Goal: Task Accomplishment & Management: Manage account settings

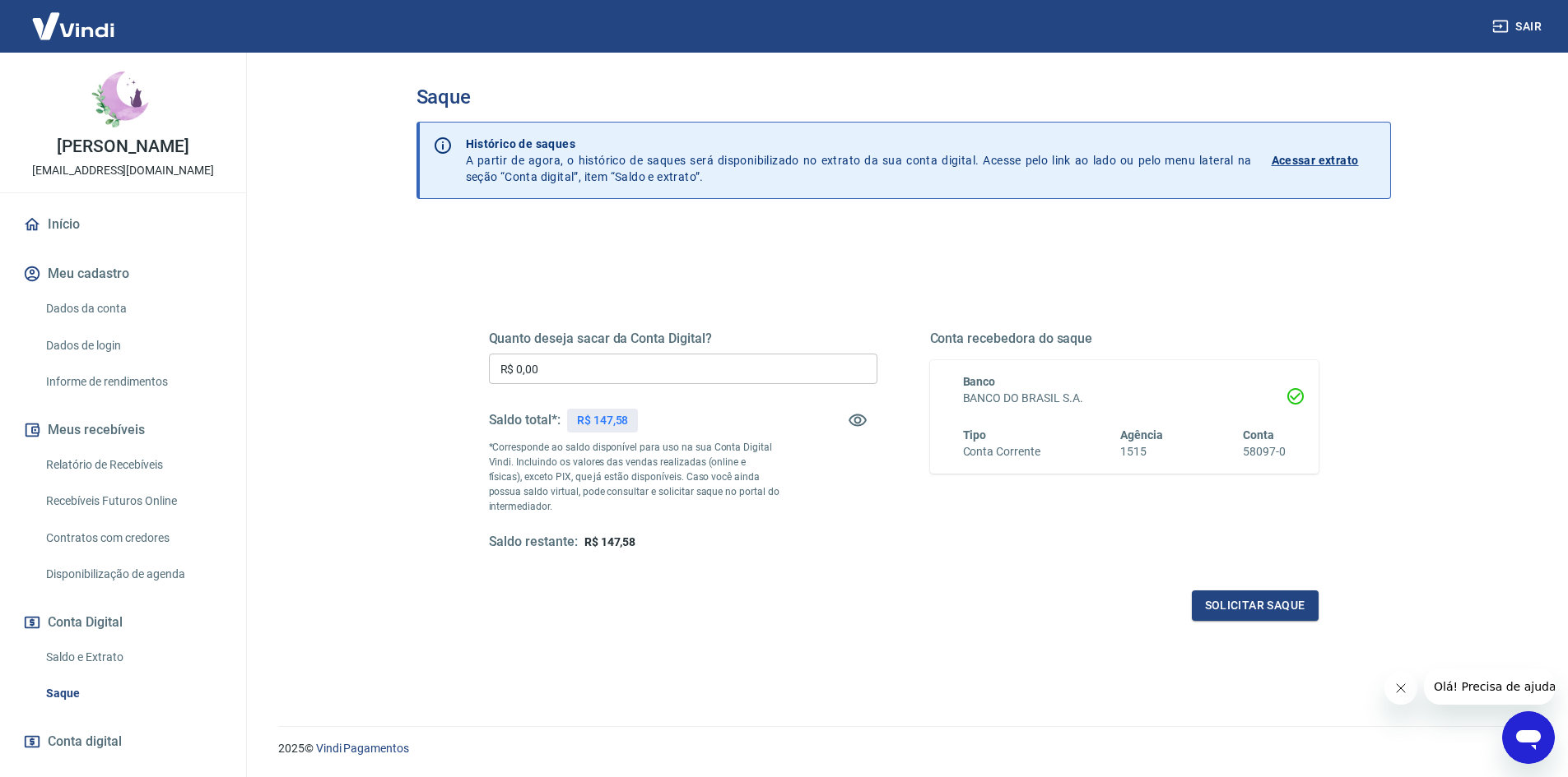
click at [665, 373] on input "R$ 0,00" at bounding box center [683, 368] width 388 height 30
type input "R$ 147,58"
click at [1273, 616] on button "Solicitar saque" at bounding box center [1255, 605] width 127 height 30
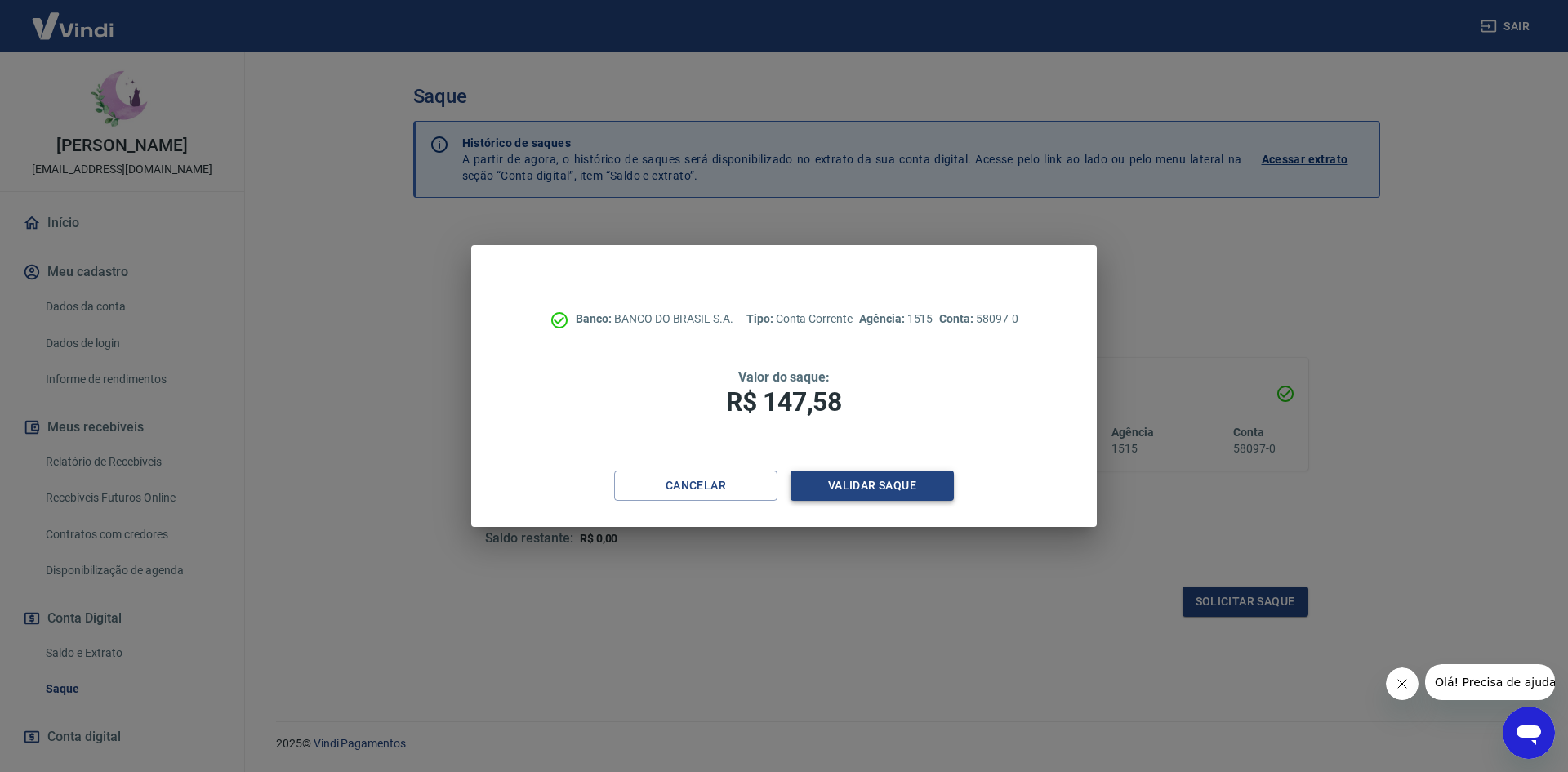
click at [929, 472] on button "Validar saque" at bounding box center [872, 486] width 164 height 30
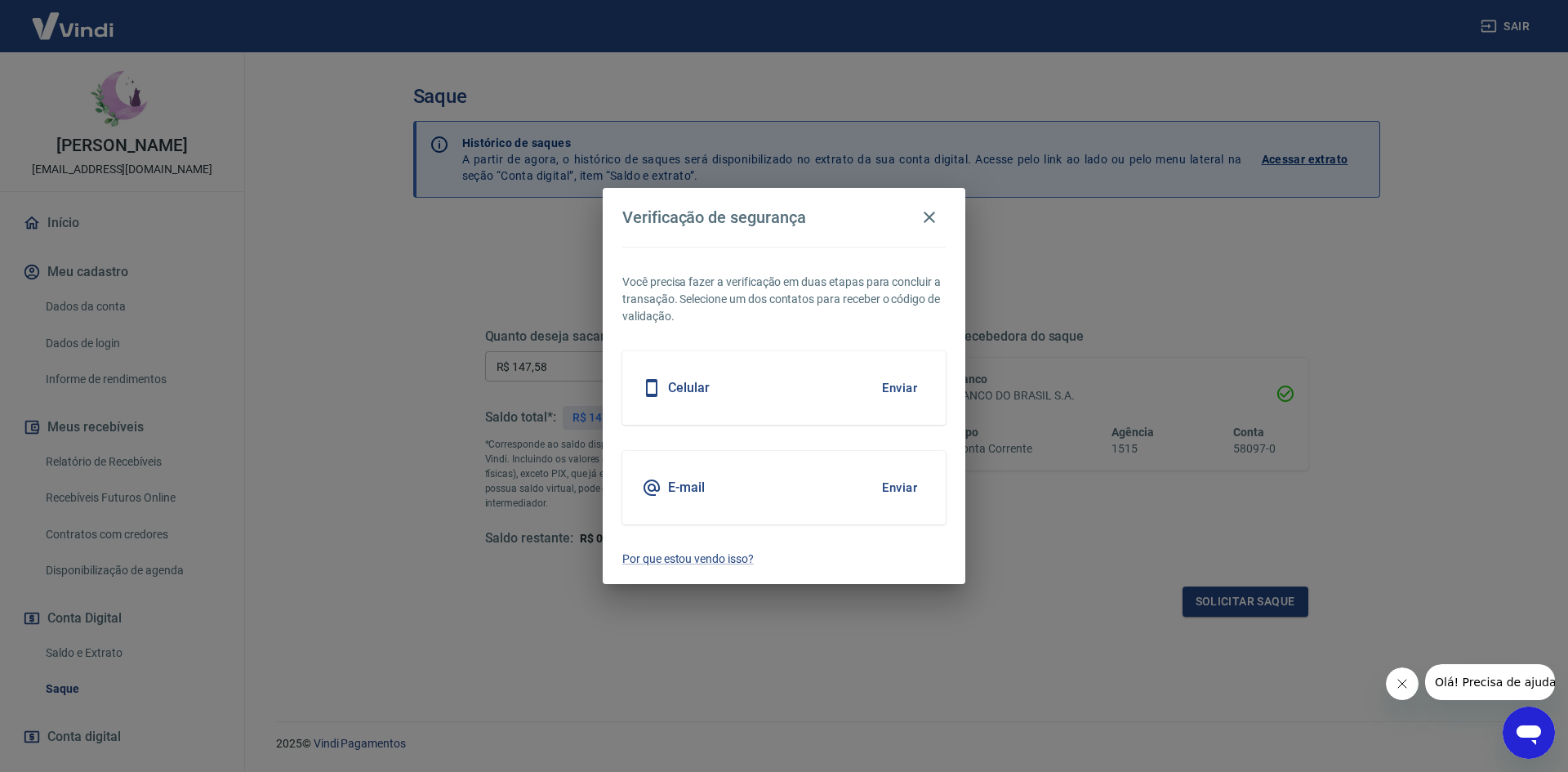
click at [899, 397] on button "Enviar" at bounding box center [900, 388] width 53 height 35
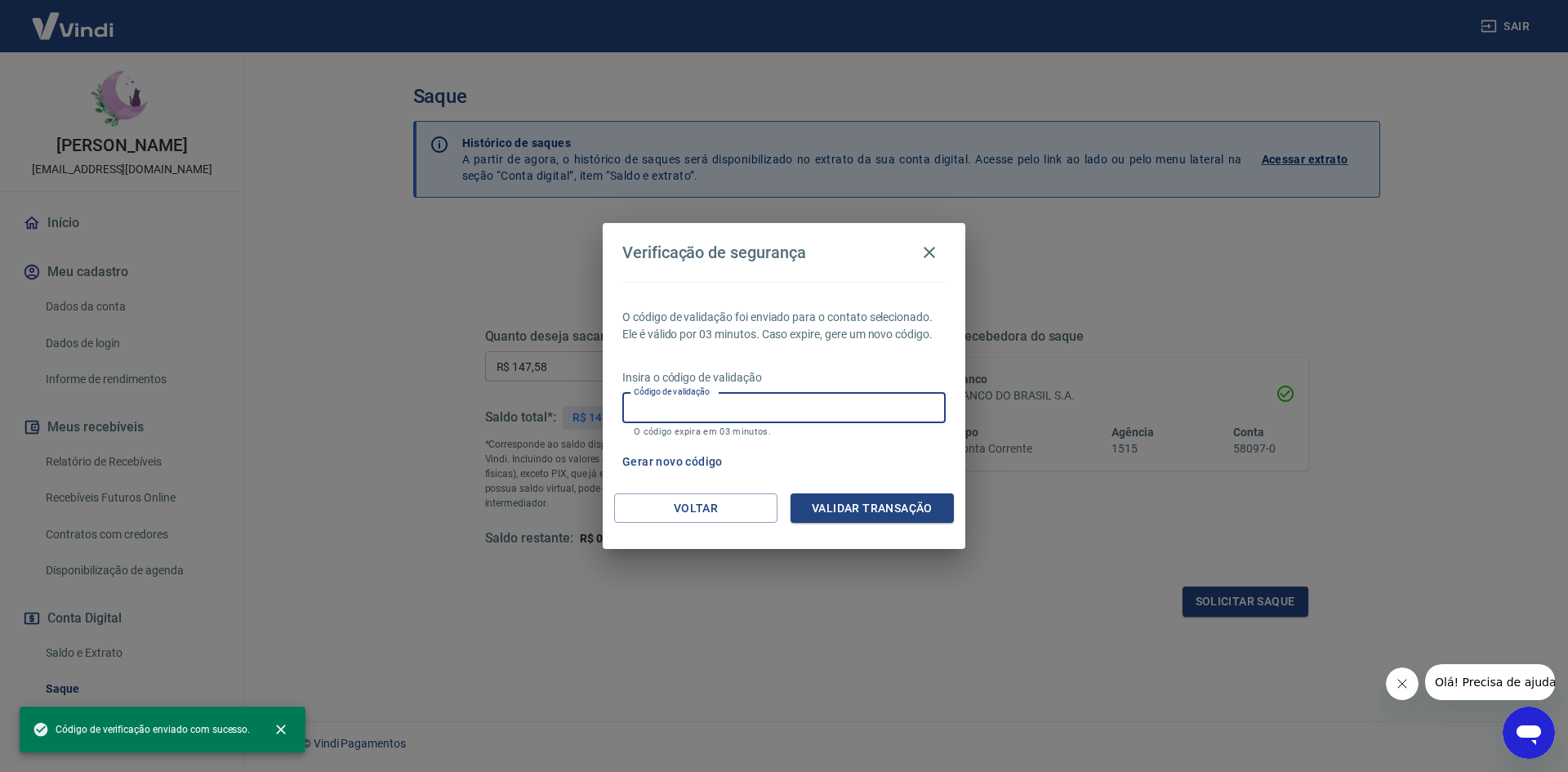
click at [790, 400] on input "Código de validação" at bounding box center [784, 408] width 323 height 30
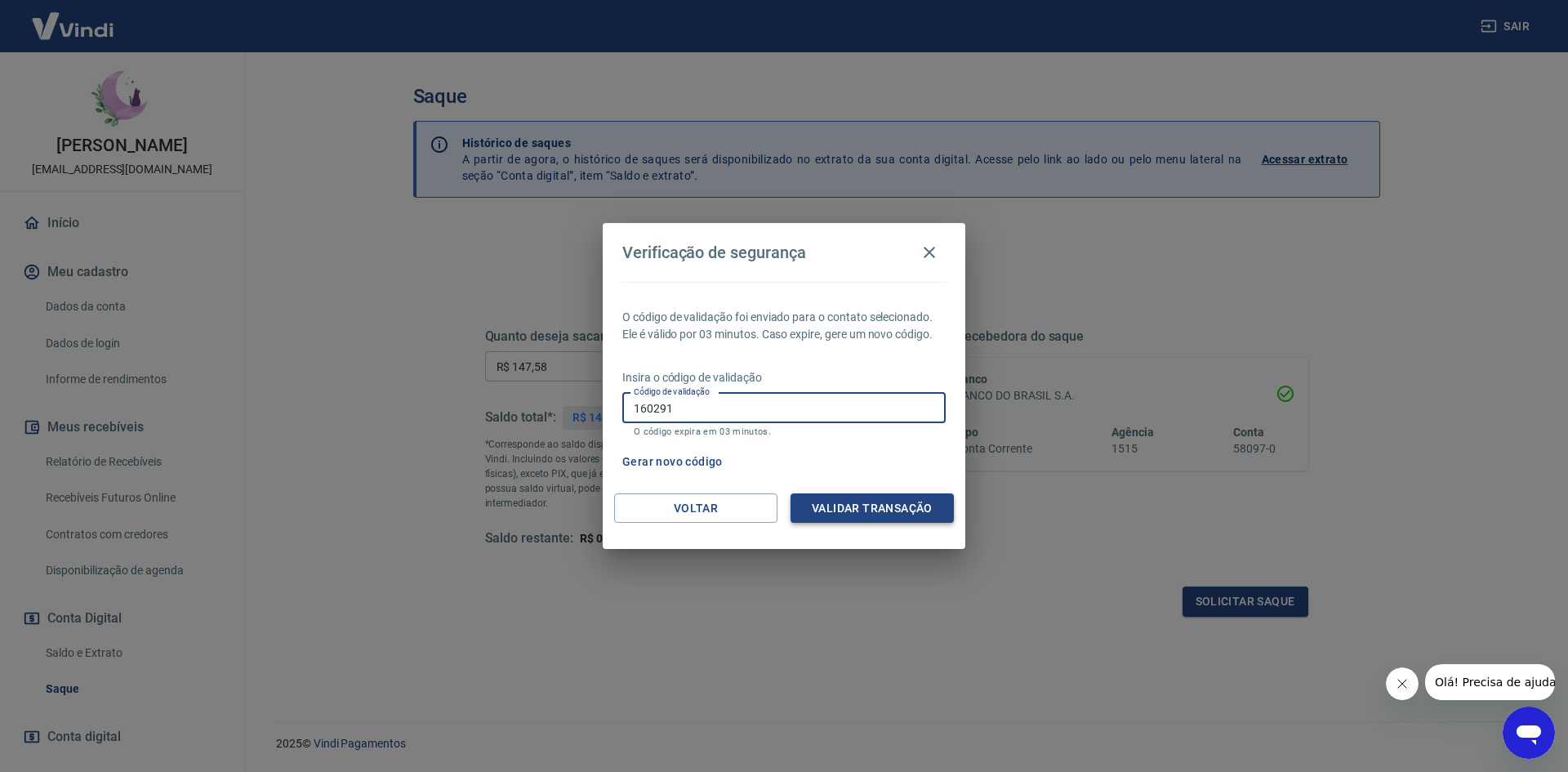
type input "160291"
click at [846, 500] on button "Validar transação" at bounding box center [872, 508] width 164 height 30
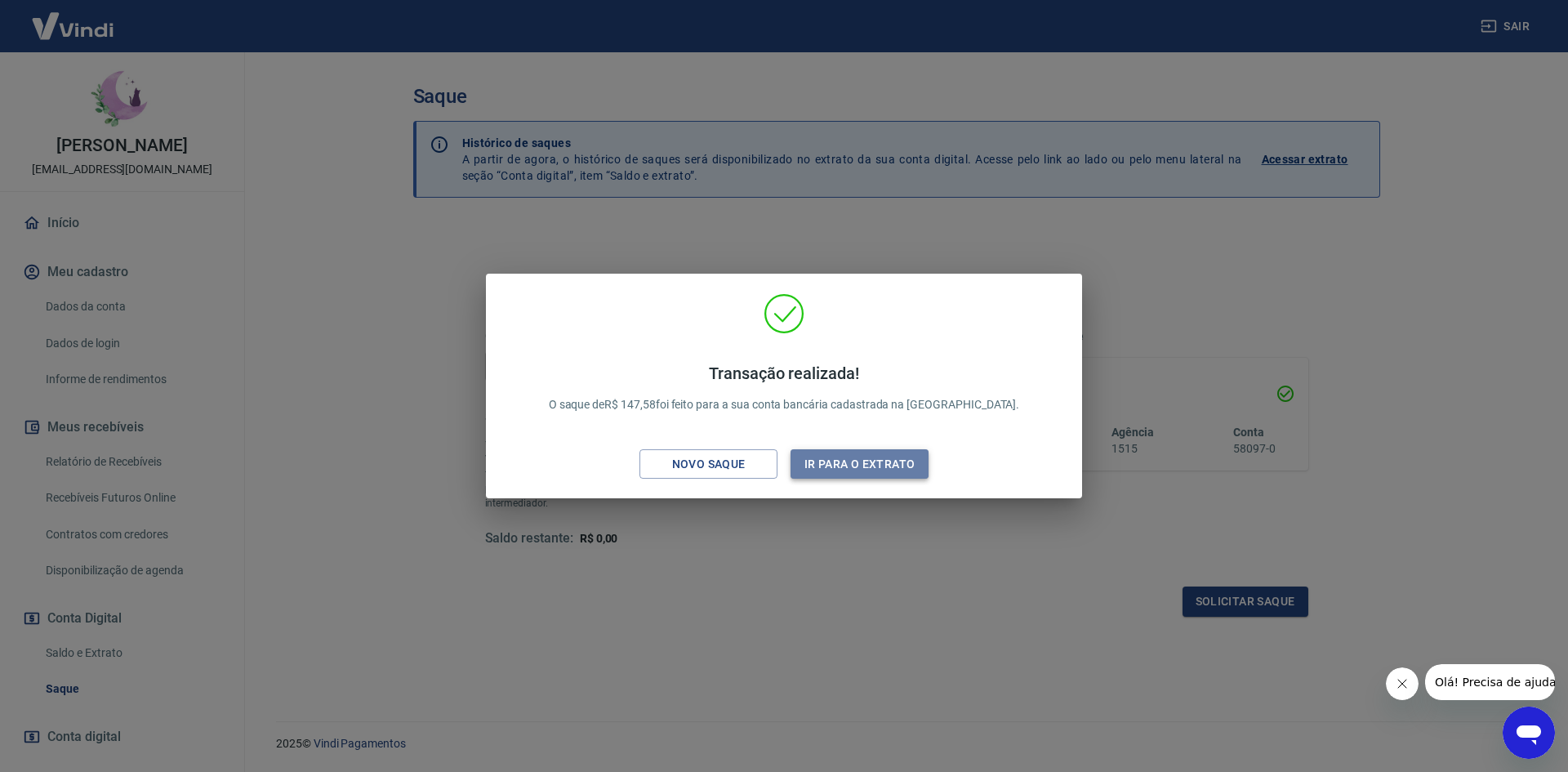
click at [866, 466] on button "Ir para o extrato" at bounding box center [859, 464] width 138 height 30
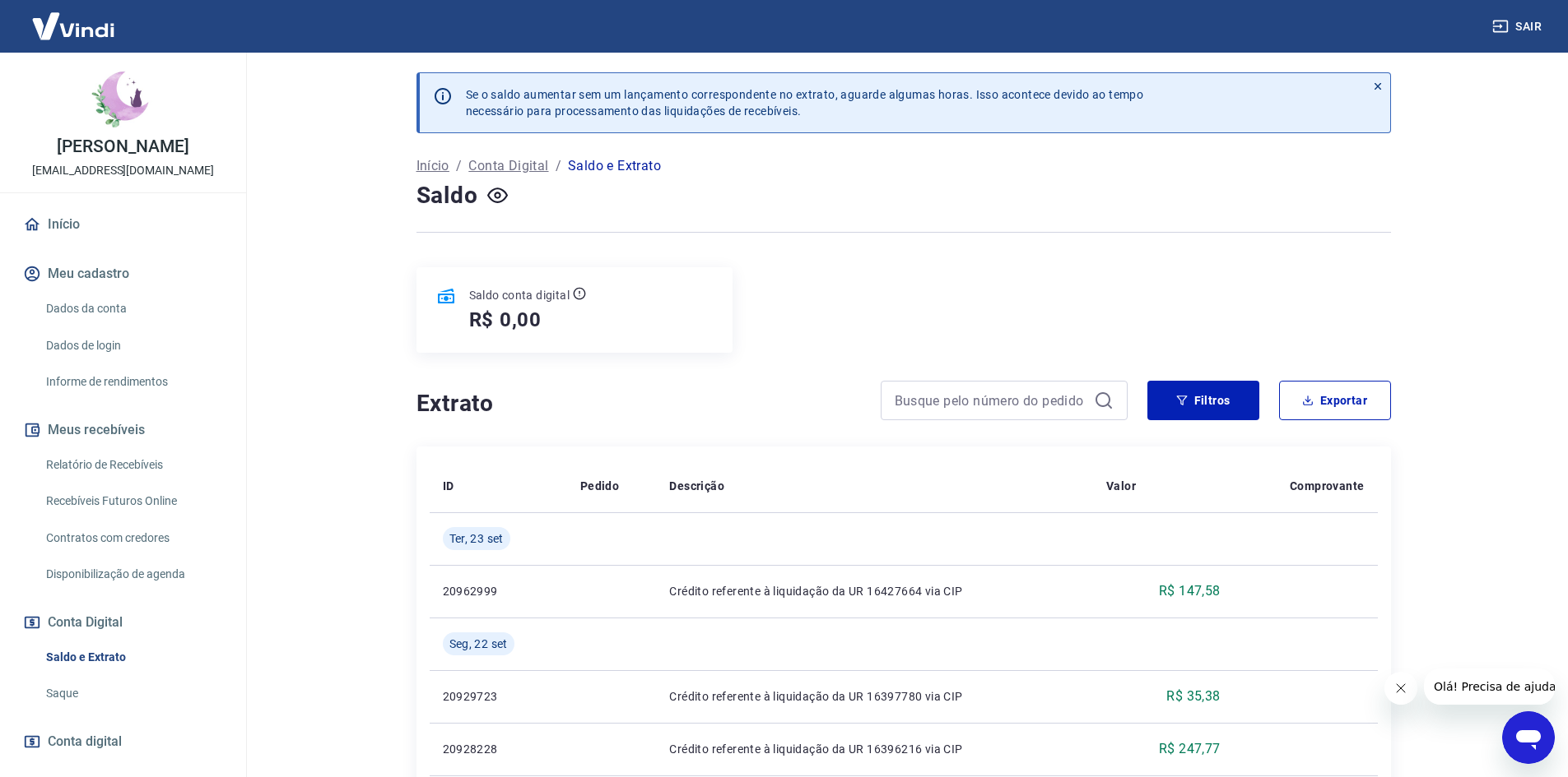
scroll to position [82, 0]
